Goal: Information Seeking & Learning: Compare options

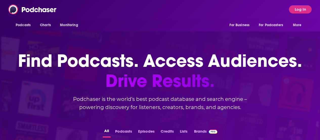
click at [123, 8] on div "Podcasts Charts Monitoring For Business For Podcasters More Log In" at bounding box center [160, 9] width 320 height 19
click at [300, 12] on button "Log In" at bounding box center [300, 9] width 23 height 8
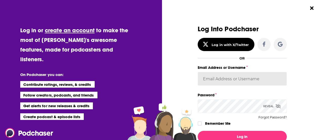
type input "mdekoning"
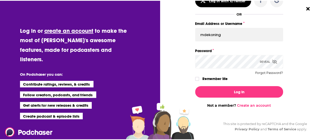
scroll to position [46, 0]
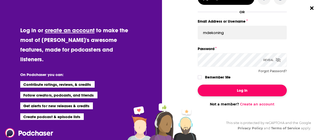
click at [223, 91] on button "Log In" at bounding box center [242, 90] width 89 height 12
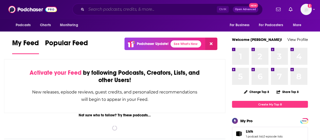
click at [134, 13] on input "Search podcasts, credits, & more..." at bounding box center [151, 9] width 131 height 8
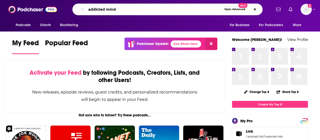
type input "addicted mind"
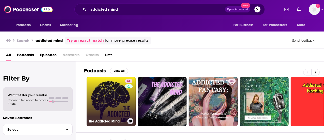
click at [113, 94] on link "61 The Addicted Mind Podcast" at bounding box center [111, 101] width 49 height 49
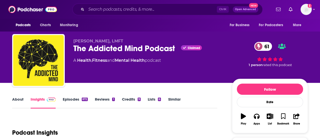
scroll to position [66, 0]
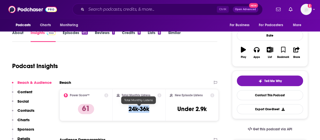
drag, startPoint x: 127, startPoint y: 112, endPoint x: 152, endPoint y: 109, distance: 25.0
click at [152, 109] on div "Total Monthly Listens 24k-36k" at bounding box center [139, 104] width 45 height 23
copy h3 "24k-36k"
click at [163, 67] on div "Podcast Insights" at bounding box center [112, 63] width 201 height 26
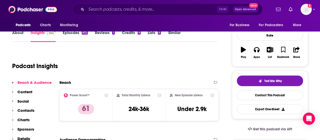
click at [47, 54] on div "Podcast Insights" at bounding box center [112, 63] width 201 height 26
click at [113, 10] on input "Search podcasts, credits, & more..." at bounding box center [151, 9] width 131 height 8
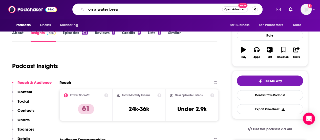
type input "on a water break"
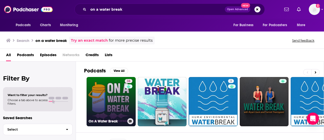
click at [113, 103] on link "38 On A Water Break" at bounding box center [111, 101] width 49 height 49
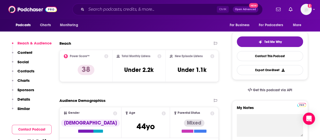
scroll to position [112, 0]
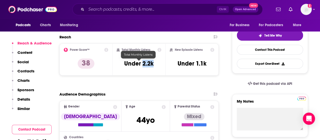
drag, startPoint x: 143, startPoint y: 62, endPoint x: 158, endPoint y: 64, distance: 15.3
click at [158, 64] on div "Total Monthly Listens Under 2.2k" at bounding box center [139, 59] width 45 height 23
copy h3 "2.2k"
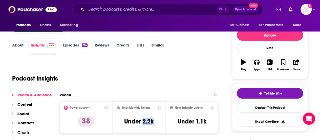
scroll to position [27, 0]
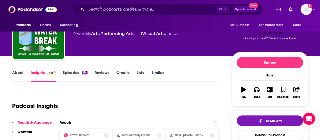
click at [60, 92] on div "Podcast Insights" at bounding box center [112, 103] width 201 height 26
